Goal: Information Seeking & Learning: Check status

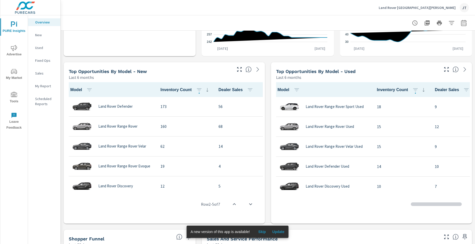
scroll to position [0, 0]
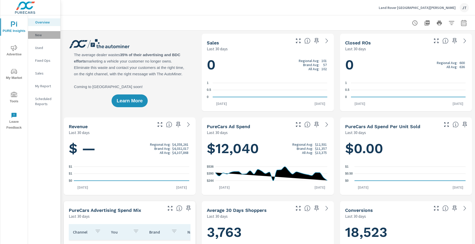
click at [37, 33] on p "New" at bounding box center [45, 34] width 21 height 5
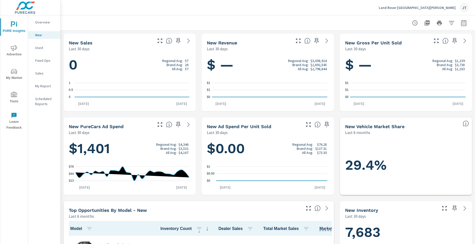
click at [7, 52] on span "Advertise" at bounding box center [14, 51] width 24 height 12
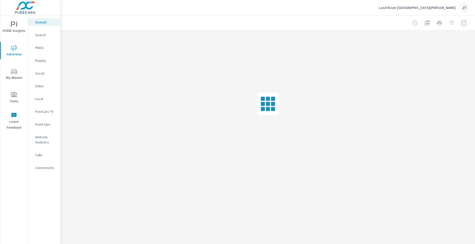
click at [49, 35] on p "Search" at bounding box center [45, 34] width 21 height 5
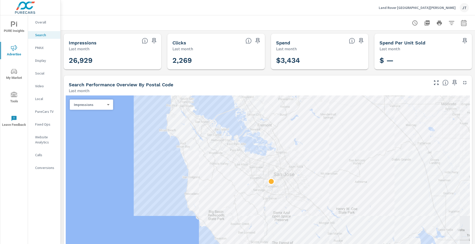
click at [410, 43] on h5 "Spend Per Unit Sold" at bounding box center [403, 42] width 46 height 5
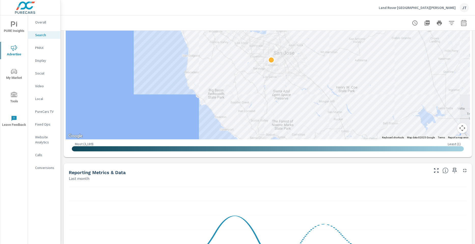
scroll to position [127, 0]
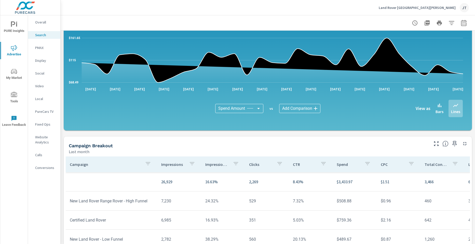
scroll to position [280, 0]
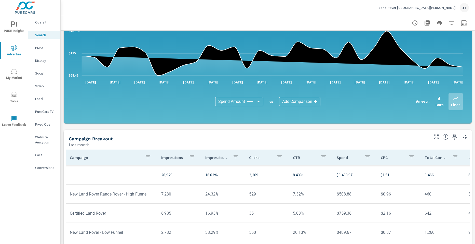
scroll to position [102, 0]
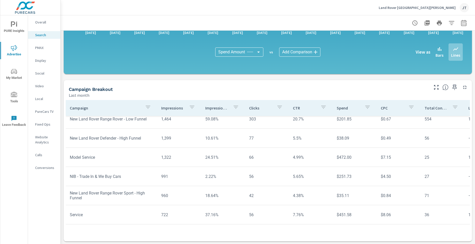
scroll to position [330, 0]
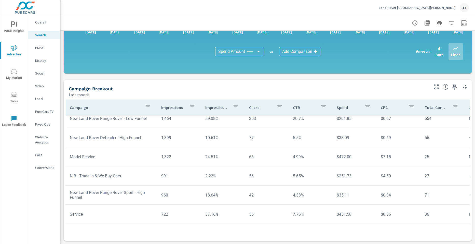
scroll to position [1, 0]
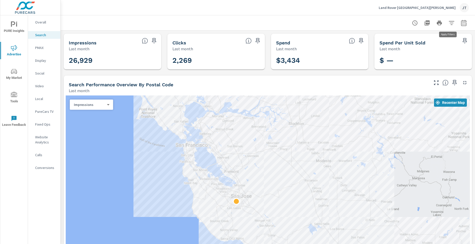
click at [449, 24] on icon "button" at bounding box center [452, 23] width 6 height 6
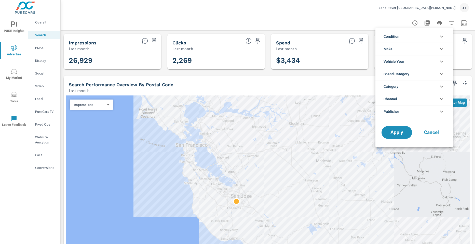
click at [388, 21] on div at bounding box center [237, 122] width 475 height 244
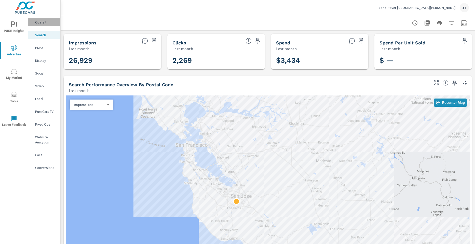
click at [45, 23] on p "Overall" at bounding box center [45, 22] width 21 height 5
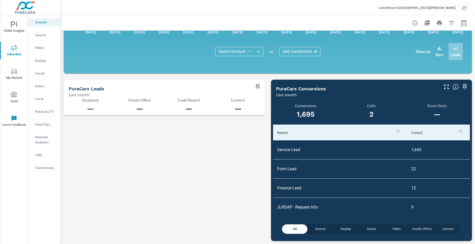
scroll to position [20, 0]
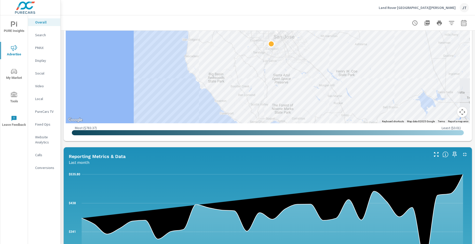
scroll to position [243, 0]
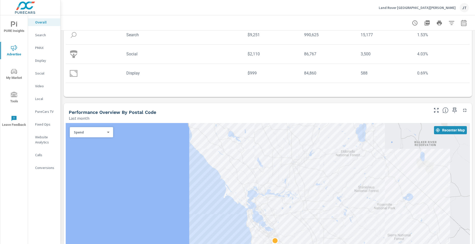
scroll to position [127, 0]
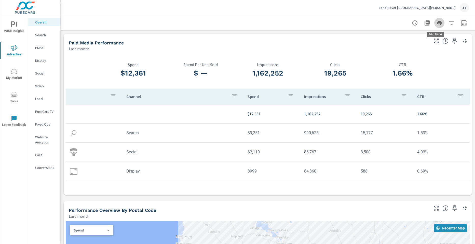
click at [437, 21] on icon "button" at bounding box center [439, 23] width 5 height 5
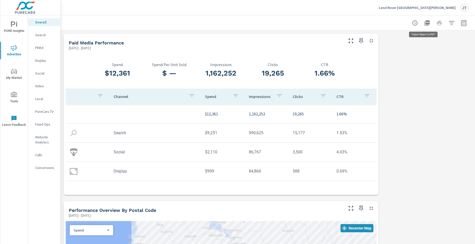
click at [425, 22] on icon "button" at bounding box center [427, 22] width 5 height 5
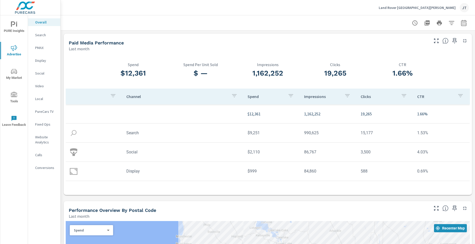
click at [87, 6] on div "Land Rover San Jose JT" at bounding box center [268, 7] width 402 height 15
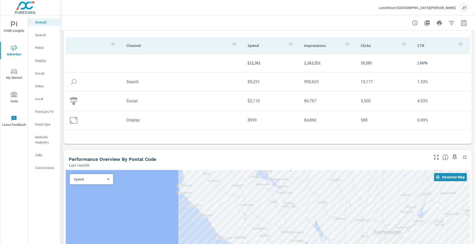
scroll to position [153, 0]
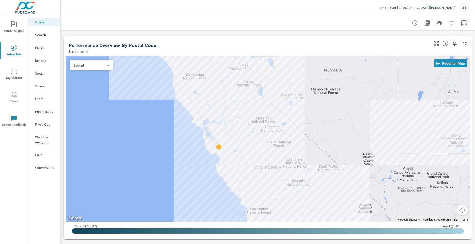
scroll to position [280, 0]
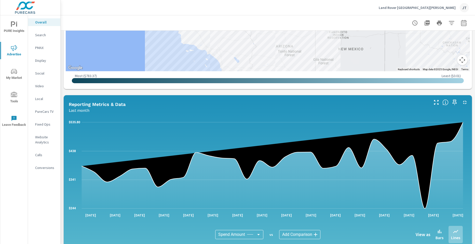
scroll to position [217, 0]
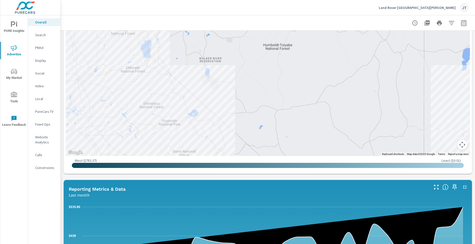
scroll to position [243, 0]
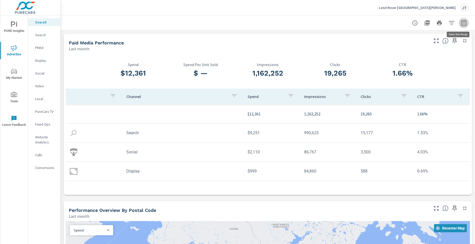
click at [461, 22] on icon "button" at bounding box center [464, 23] width 6 height 6
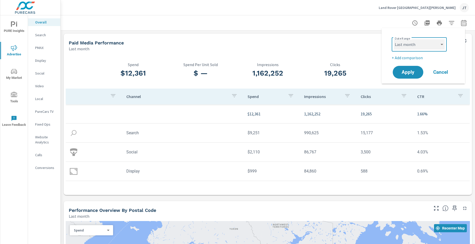
click at [435, 43] on select "Custom Yesterday Last week Last 7 days Last 14 days Last 30 days Last 45 days L…" at bounding box center [419, 44] width 51 height 10
click at [394, 39] on select "Custom Yesterday Last week Last 7 days Last 14 days Last 30 days Last 45 days L…" at bounding box center [419, 44] width 51 height 10
select select "Month to date"
click at [412, 75] on span "Apply" at bounding box center [408, 72] width 21 height 5
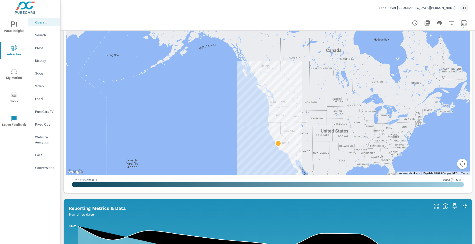
scroll to position [178, 0]
